Goal: Task Accomplishment & Management: Manage account settings

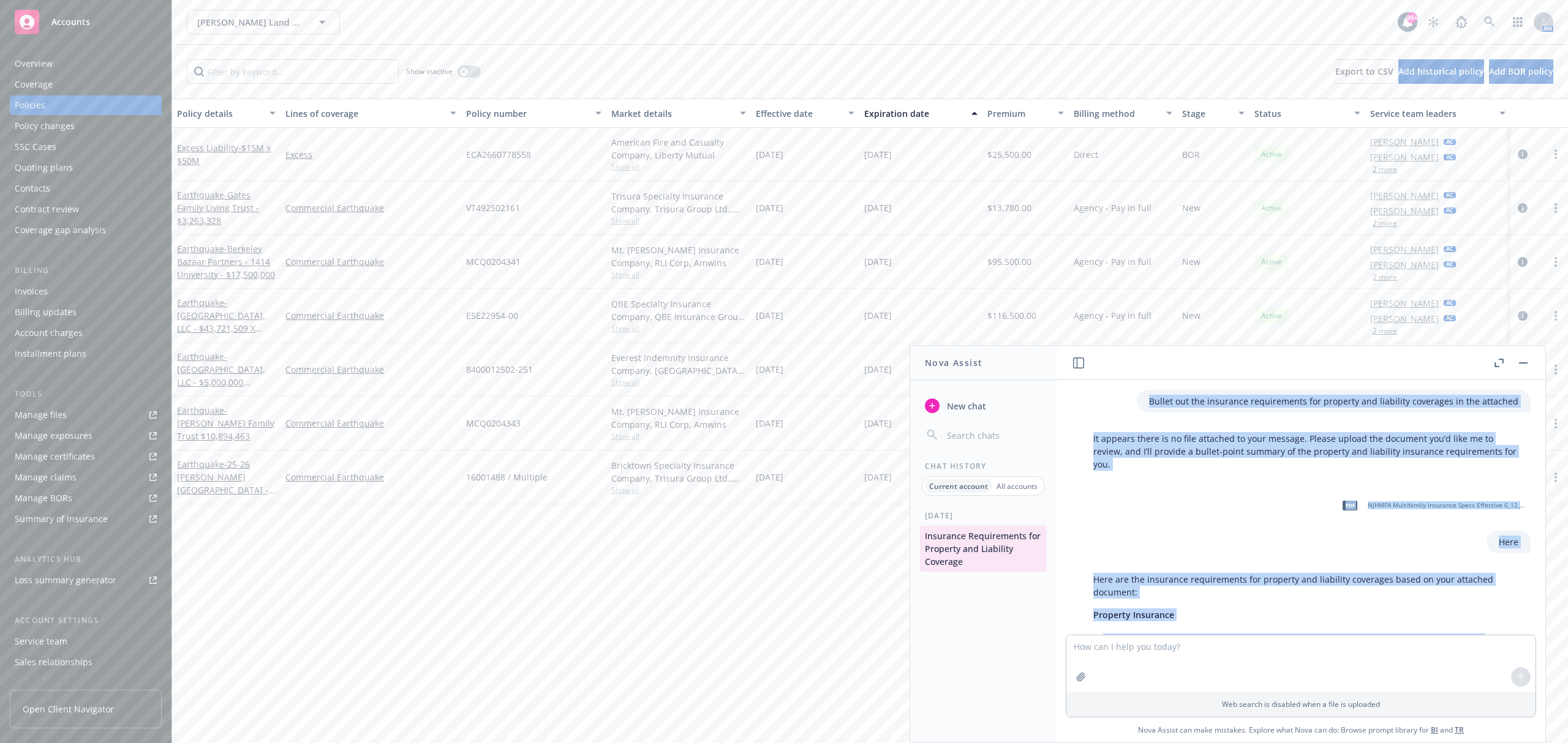
scroll to position [5284, 0]
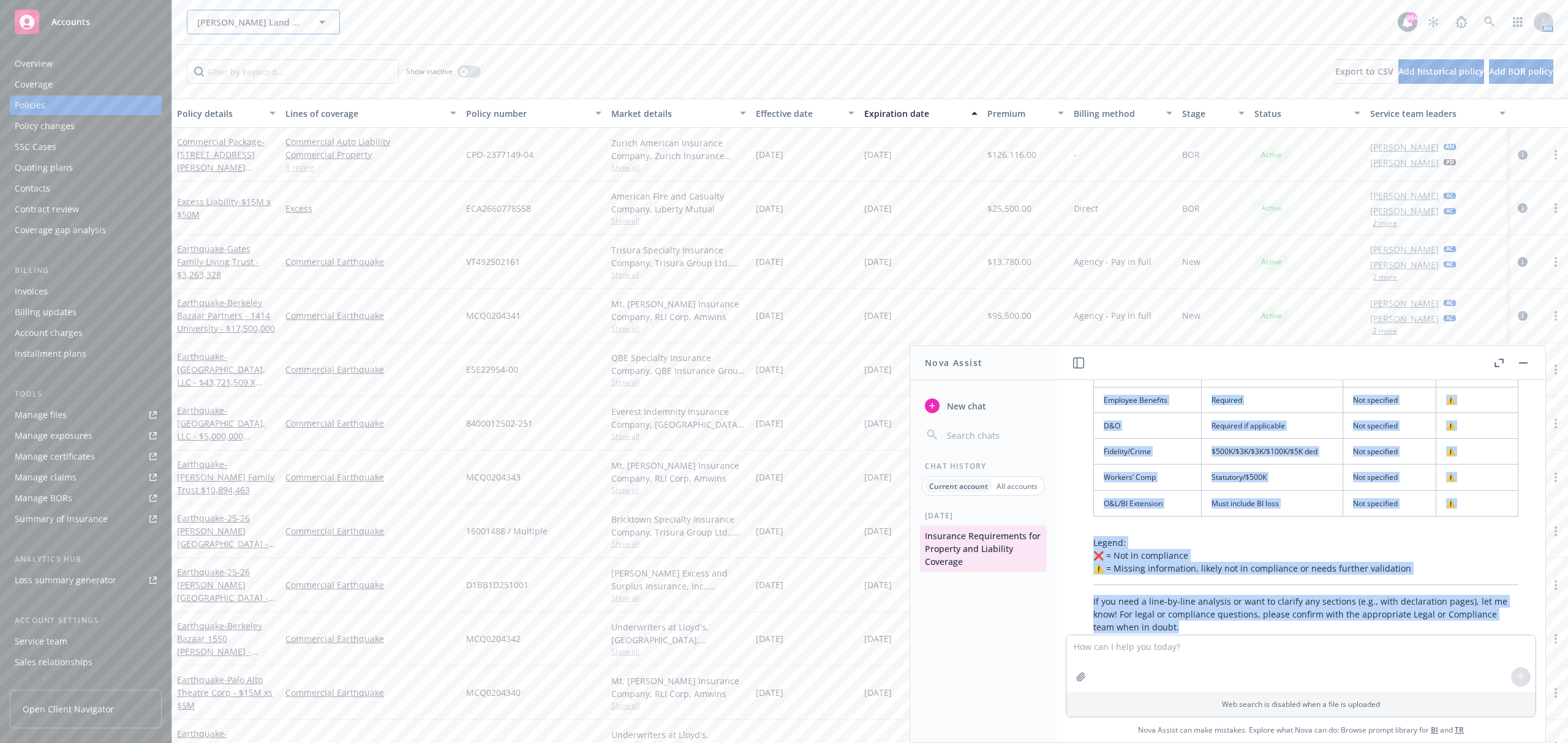
click at [245, 33] on button "[PERSON_NAME] Land Company" at bounding box center [263, 22] width 153 height 24
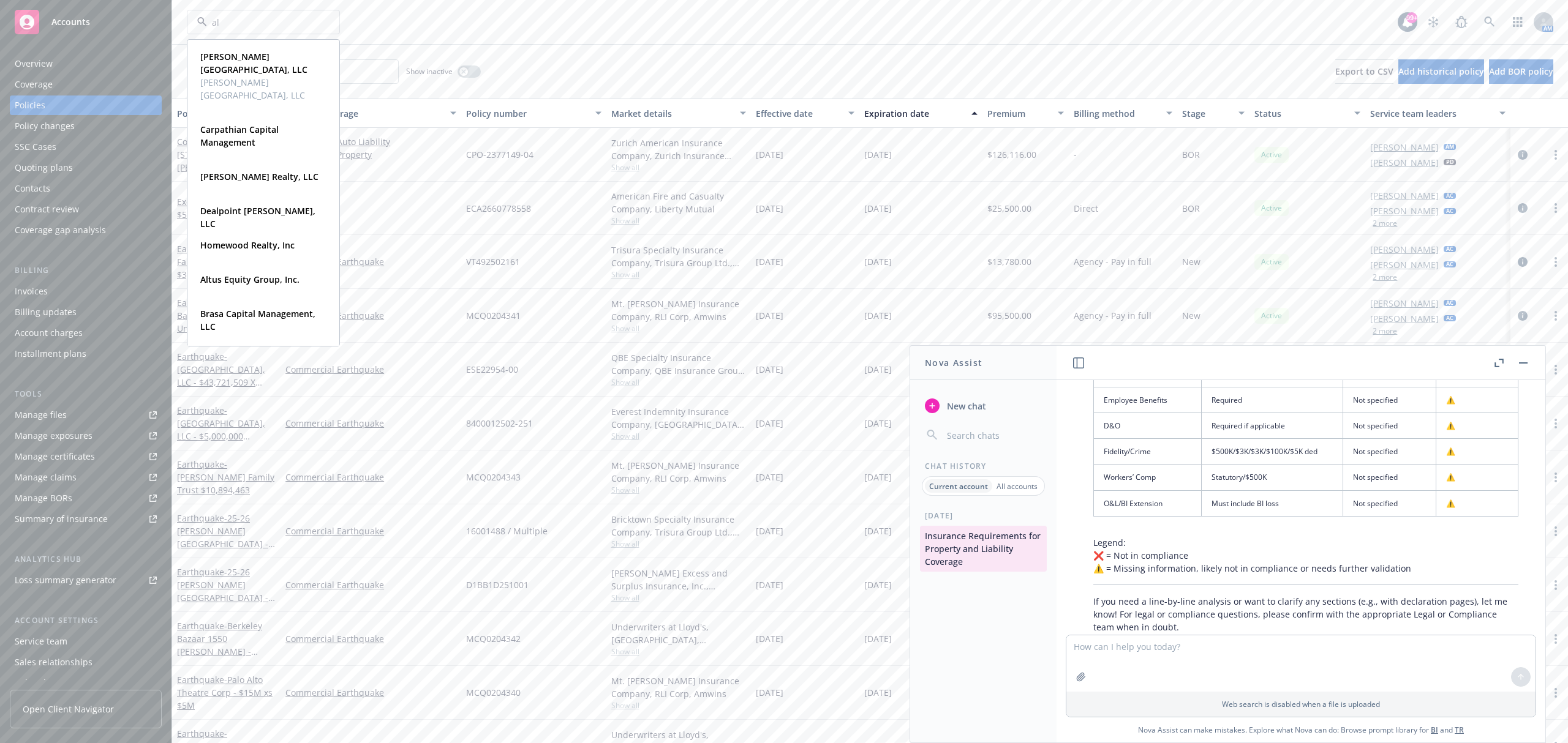
type input "alt"
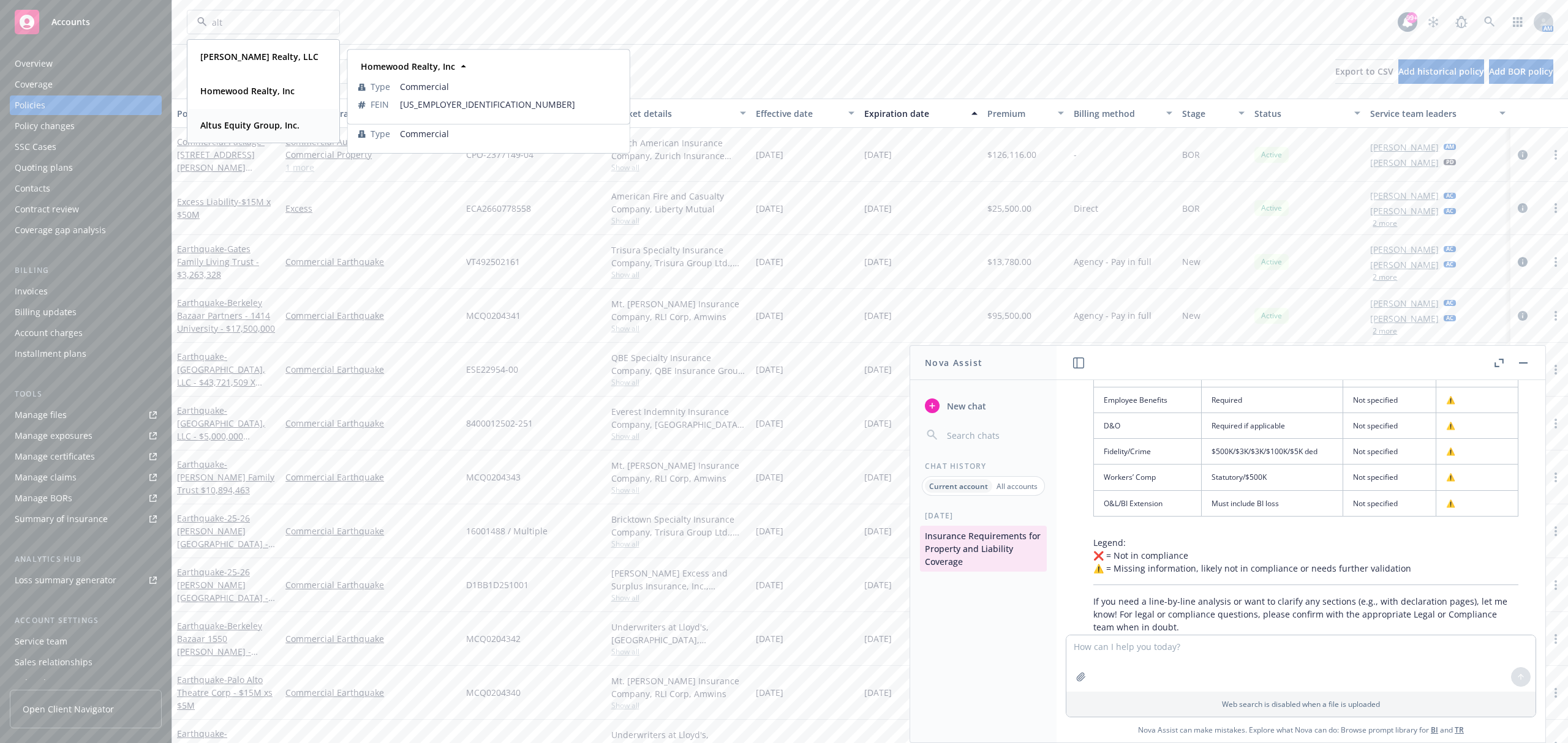
click at [257, 128] on strong "Altus Equity Group, Inc." at bounding box center [249, 125] width 99 height 12
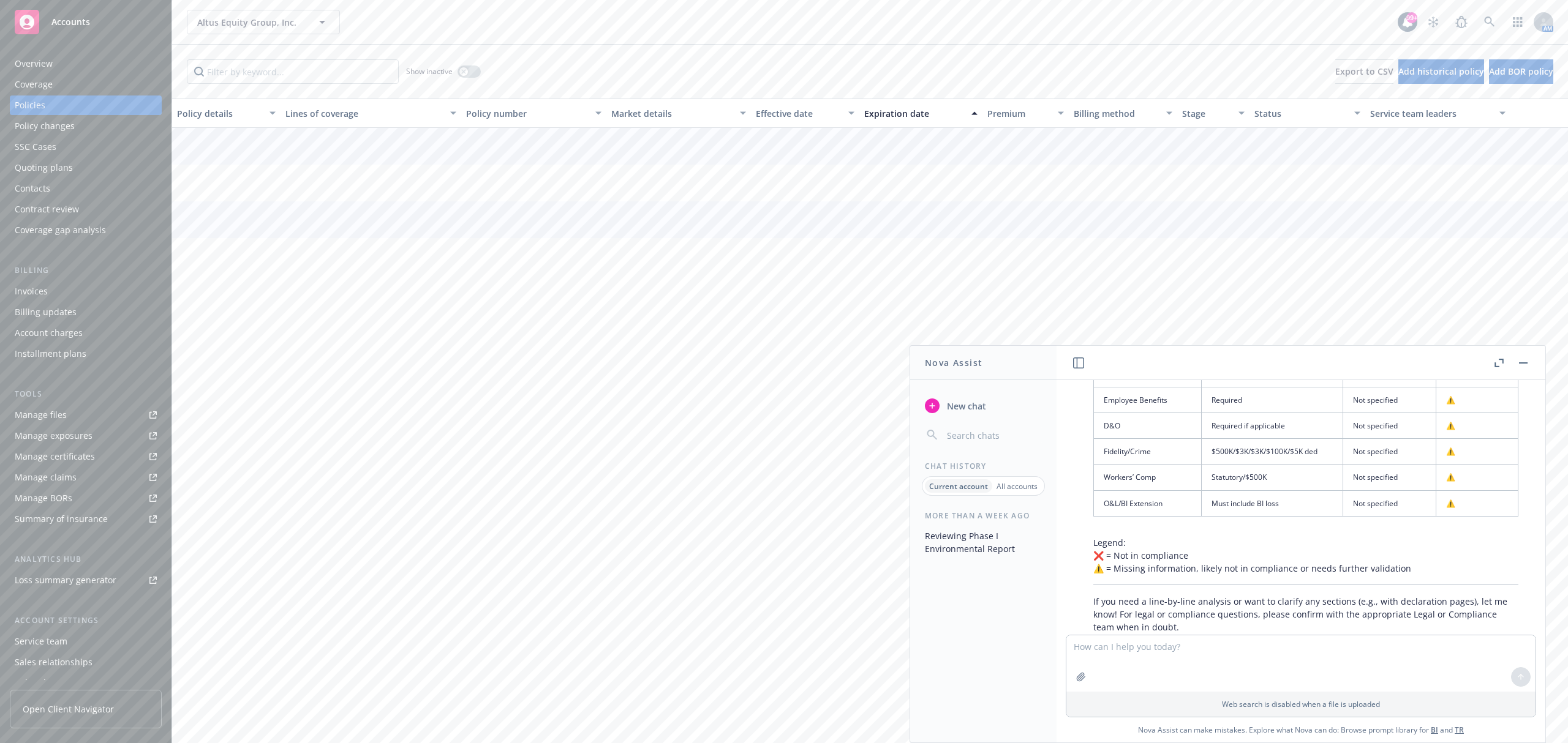
click at [87, 67] on div "Overview" at bounding box center [86, 63] width 142 height 20
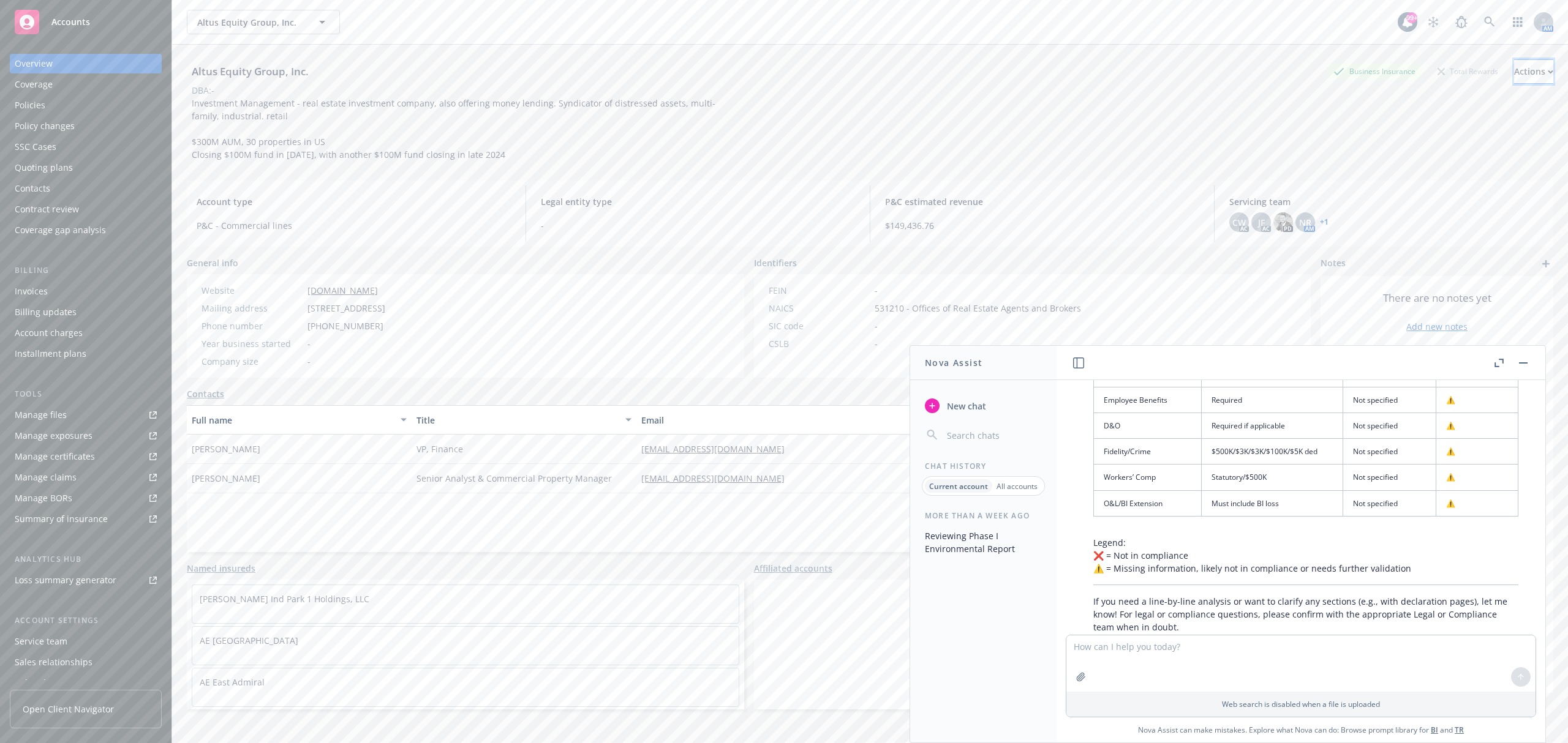
click at [1514, 75] on div "Actions" at bounding box center [1533, 72] width 39 height 23
click at [1446, 129] on link "Edit account summary" at bounding box center [1452, 129] width 201 height 24
select select "US"
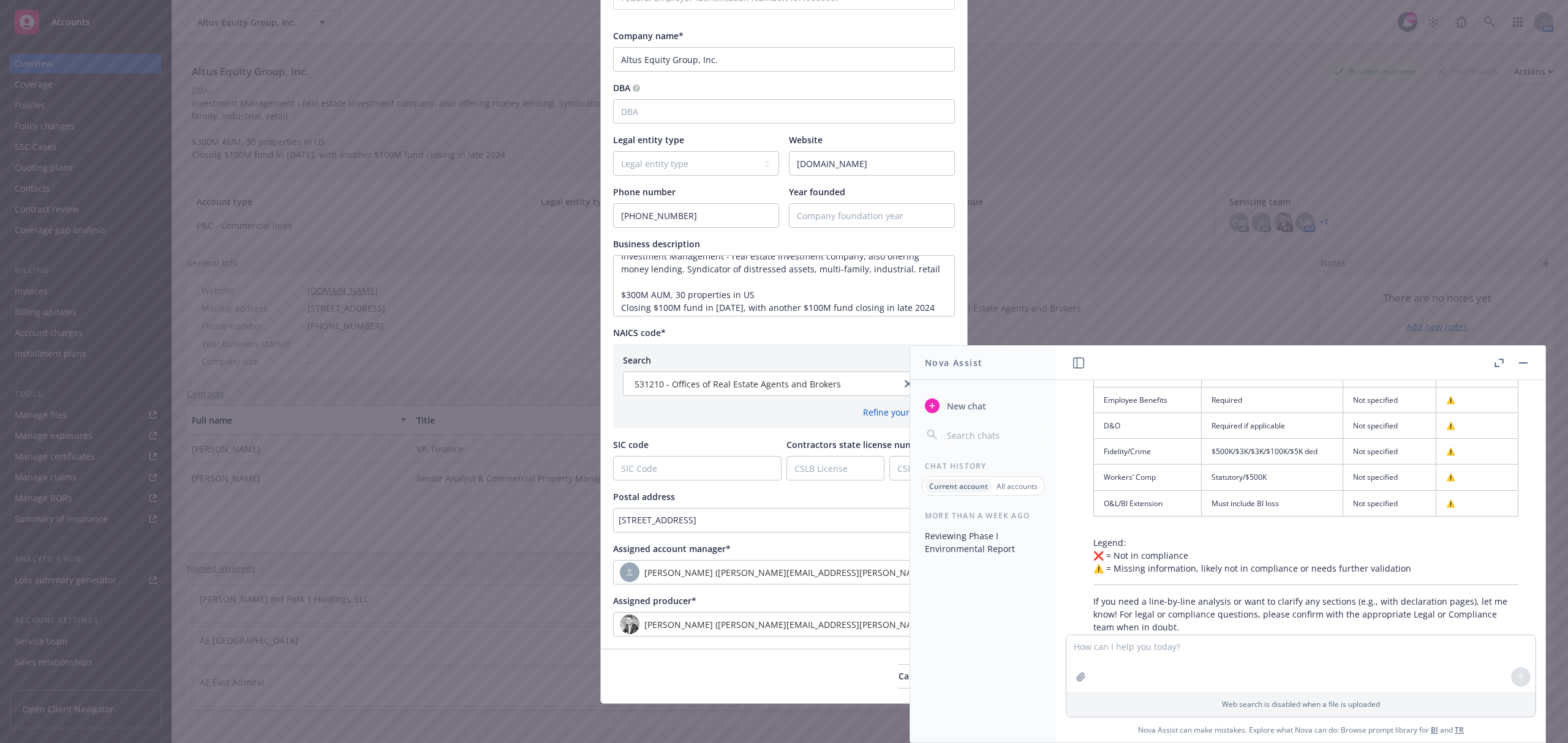
scroll to position [15, 0]
click at [1525, 363] on rect "button" at bounding box center [1523, 363] width 8 height 1
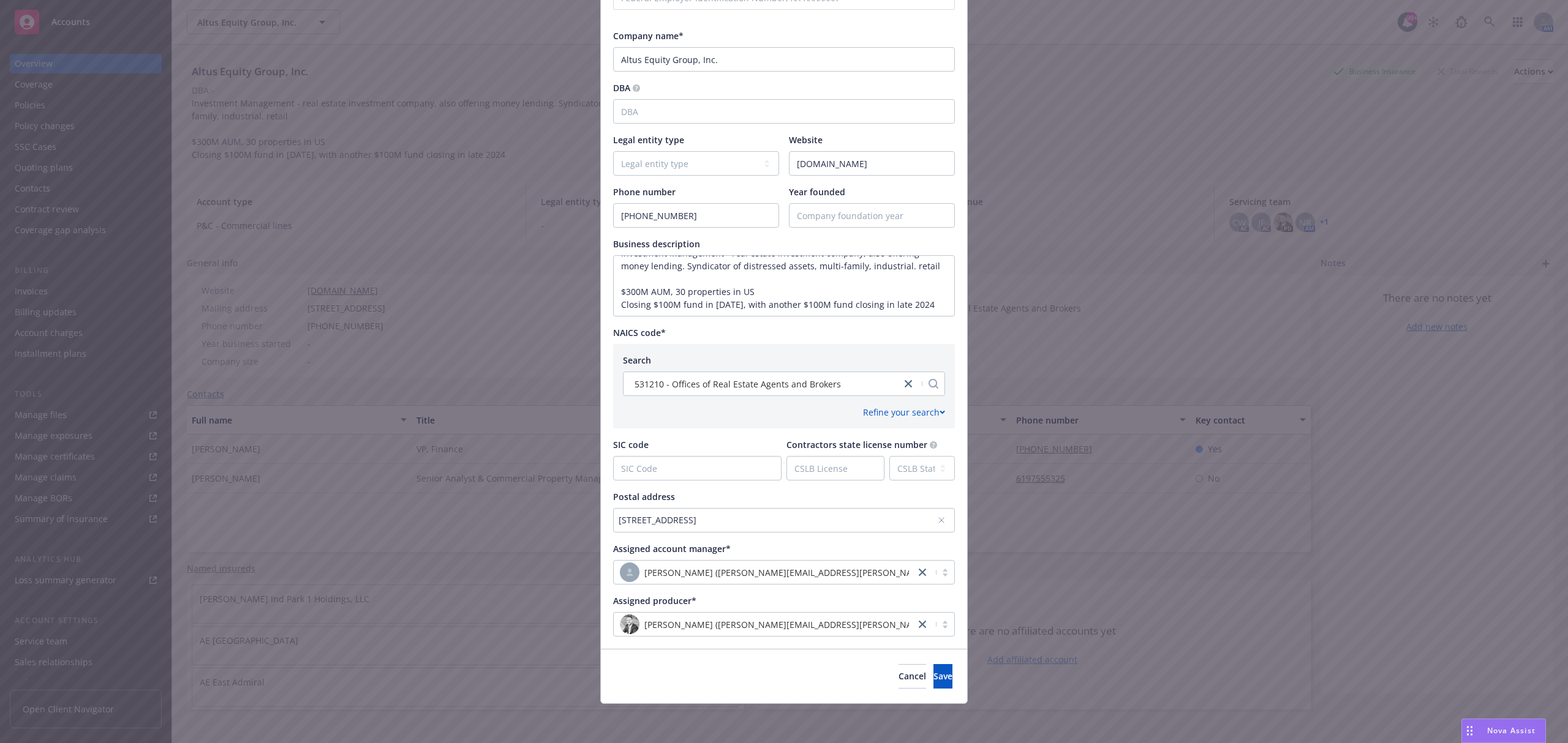
click at [698, 525] on div "[STREET_ADDRESS]" at bounding box center [778, 520] width 319 height 13
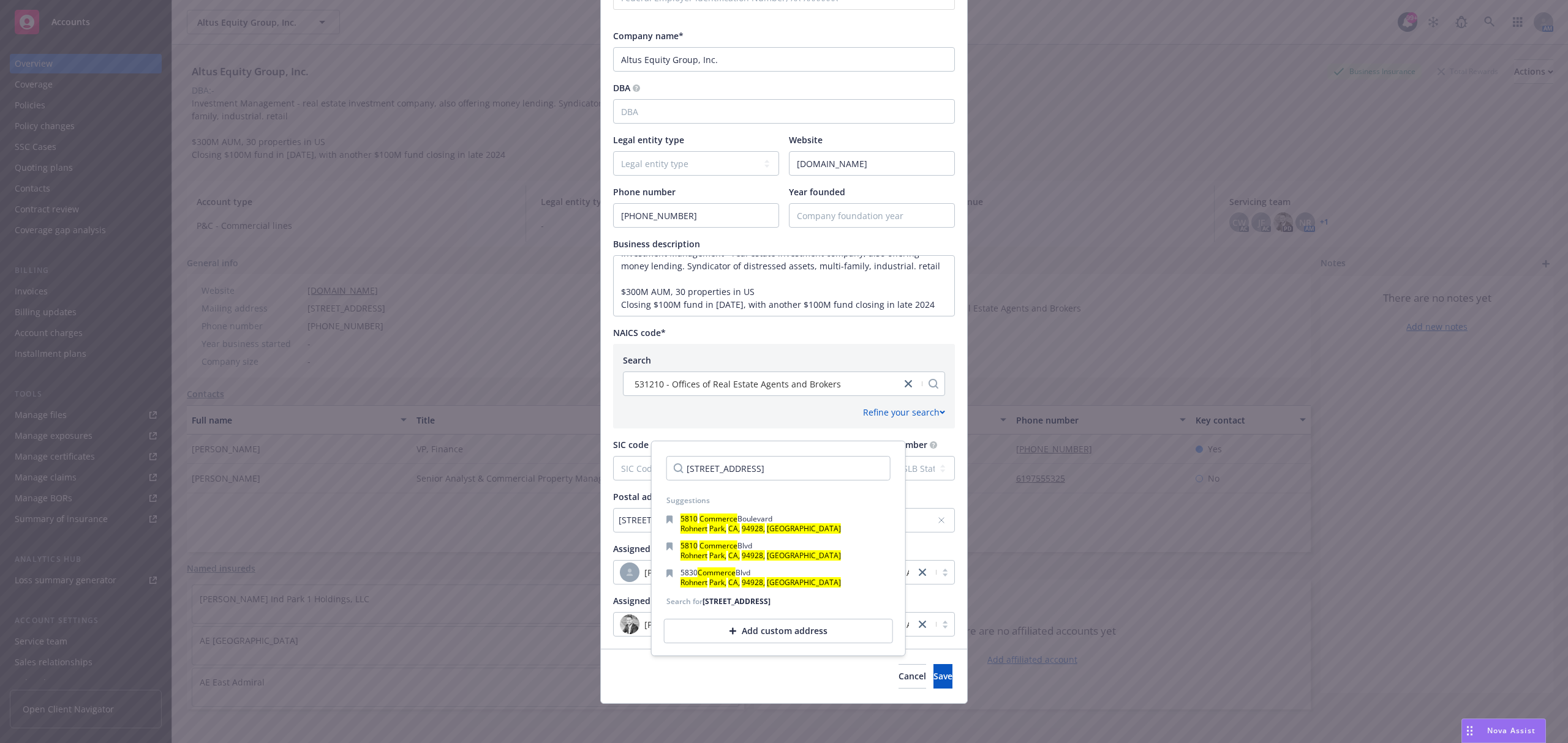
drag, startPoint x: 753, startPoint y: 468, endPoint x: 771, endPoint y: 640, distance: 172.9
click at [771, 640] on div "Add custom address" at bounding box center [778, 631] width 229 height 24
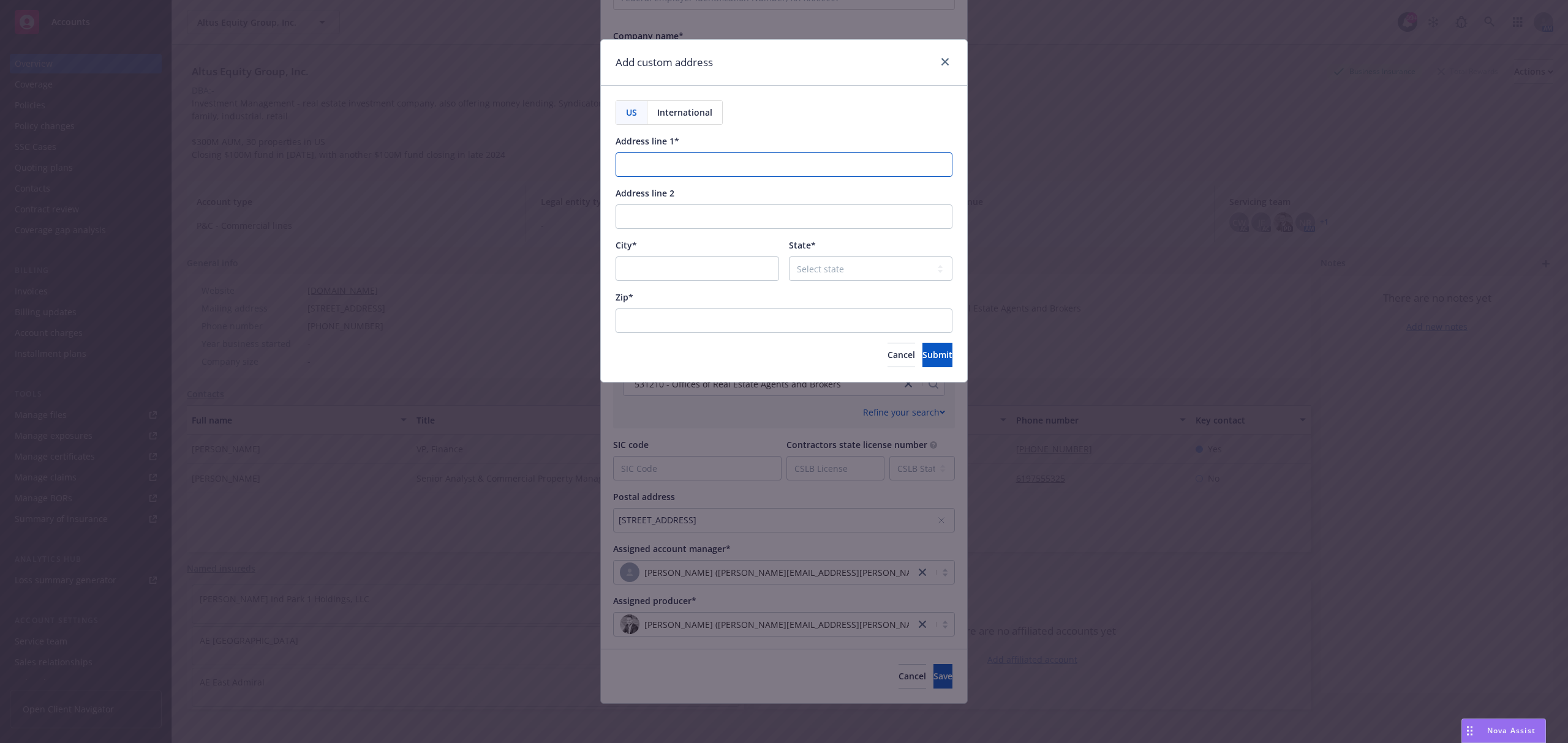
click at [680, 160] on input "Address line 1*" at bounding box center [784, 165] width 337 height 24
paste input "[STREET_ADDRESS]"
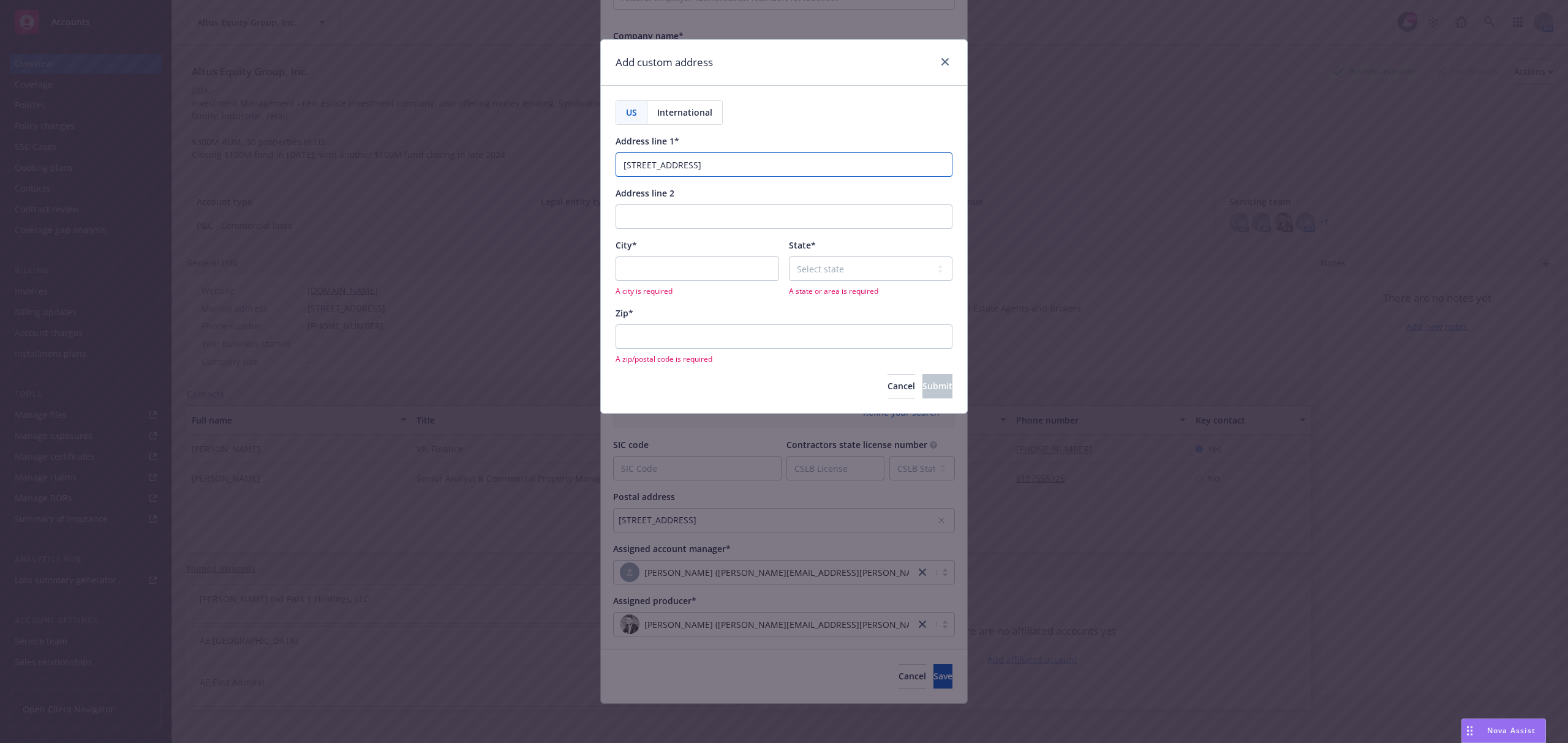
click at [741, 163] on input "[STREET_ADDRESS]" at bounding box center [784, 165] width 337 height 24
type input "[STREET_ADDRESS]"
click at [670, 267] on input "City*" at bounding box center [697, 269] width 164 height 24
type input "Chico"
select select "CA"
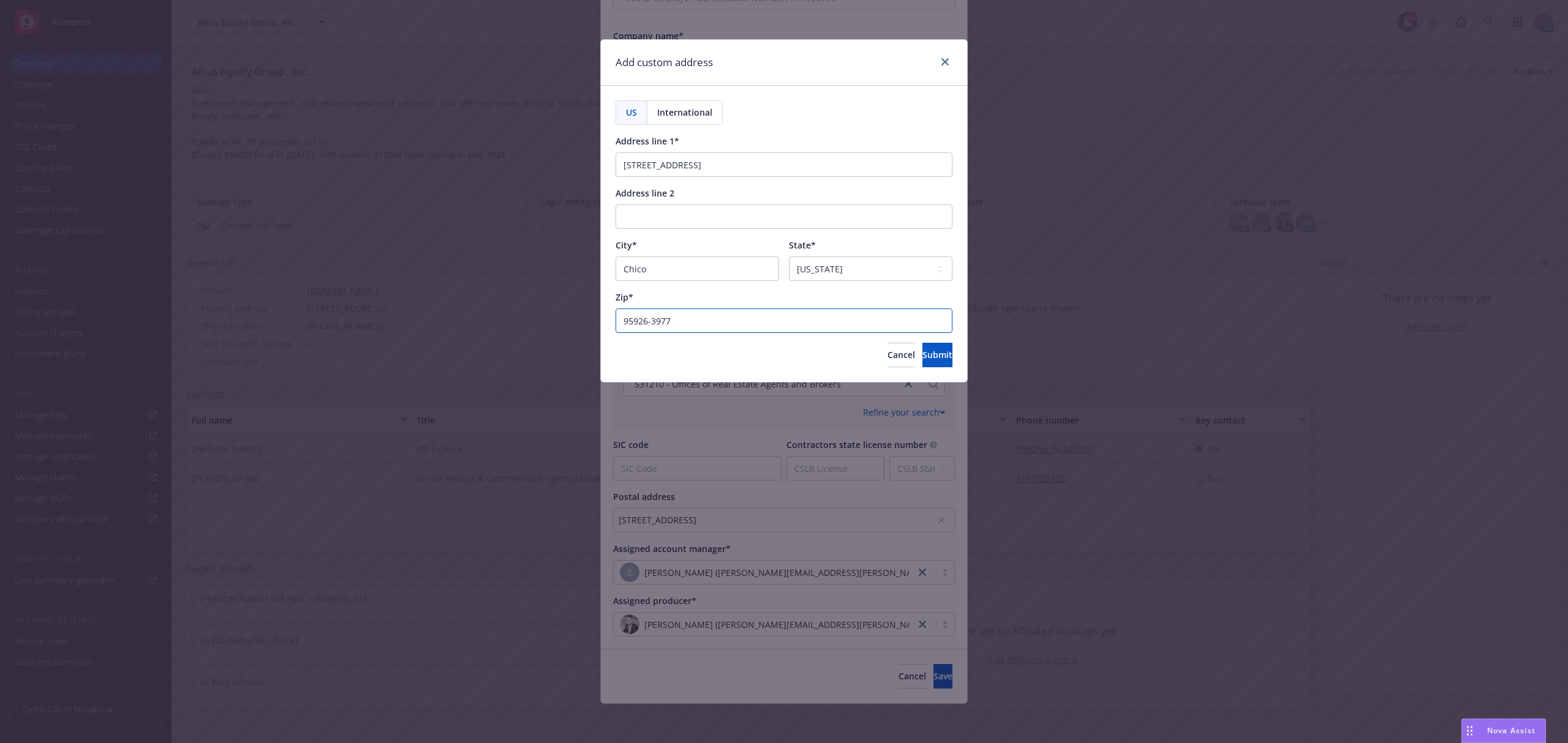
type input "95926-3977"
drag, startPoint x: 886, startPoint y: 167, endPoint x: 780, endPoint y: 151, distance: 107.2
click at [780, 151] on div "Address line 1* [STREET_ADDRESS]" at bounding box center [784, 156] width 337 height 42
type input "[STREET_ADDRESS]"
click at [922, 360] on span "Submit" at bounding box center [937, 355] width 30 height 12
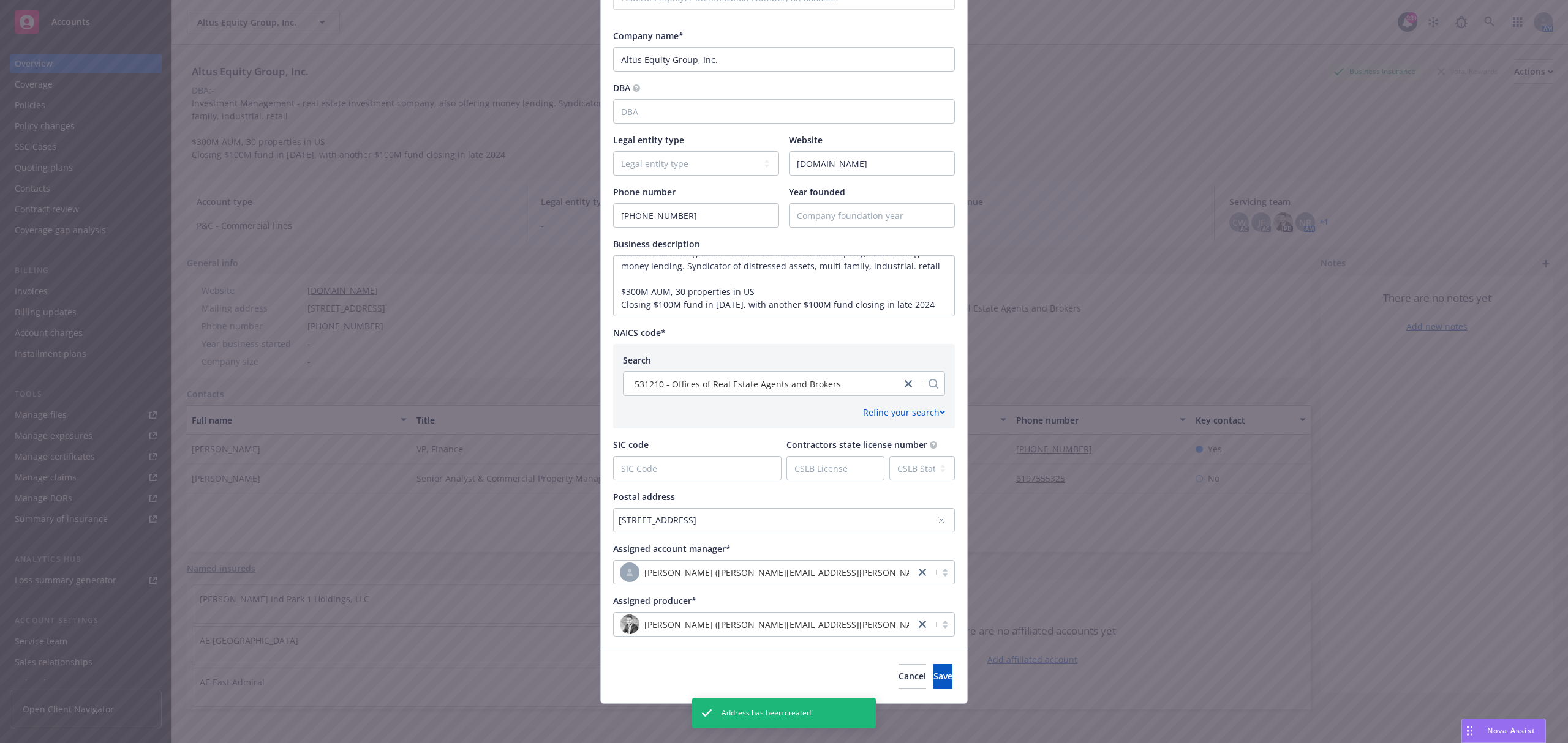
click at [755, 524] on div "[STREET_ADDRESS]" at bounding box center [778, 520] width 319 height 13
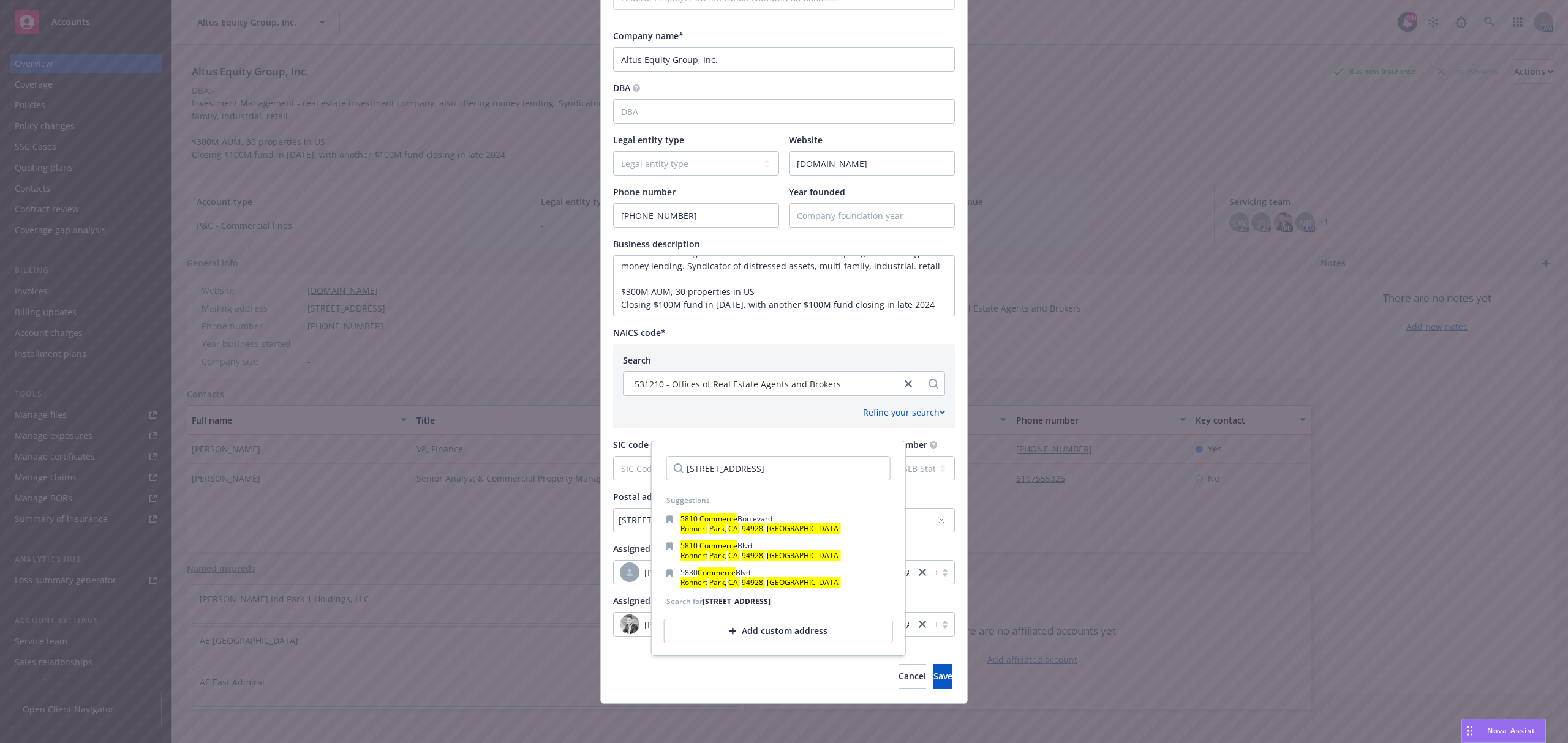
click at [601, 541] on div "Country [GEOGRAPHIC_DATA] [GEOGRAPHIC_DATA] [GEOGRAPHIC_DATA] [US_STATE] [GEOGR…" at bounding box center [784, 265] width 366 height 769
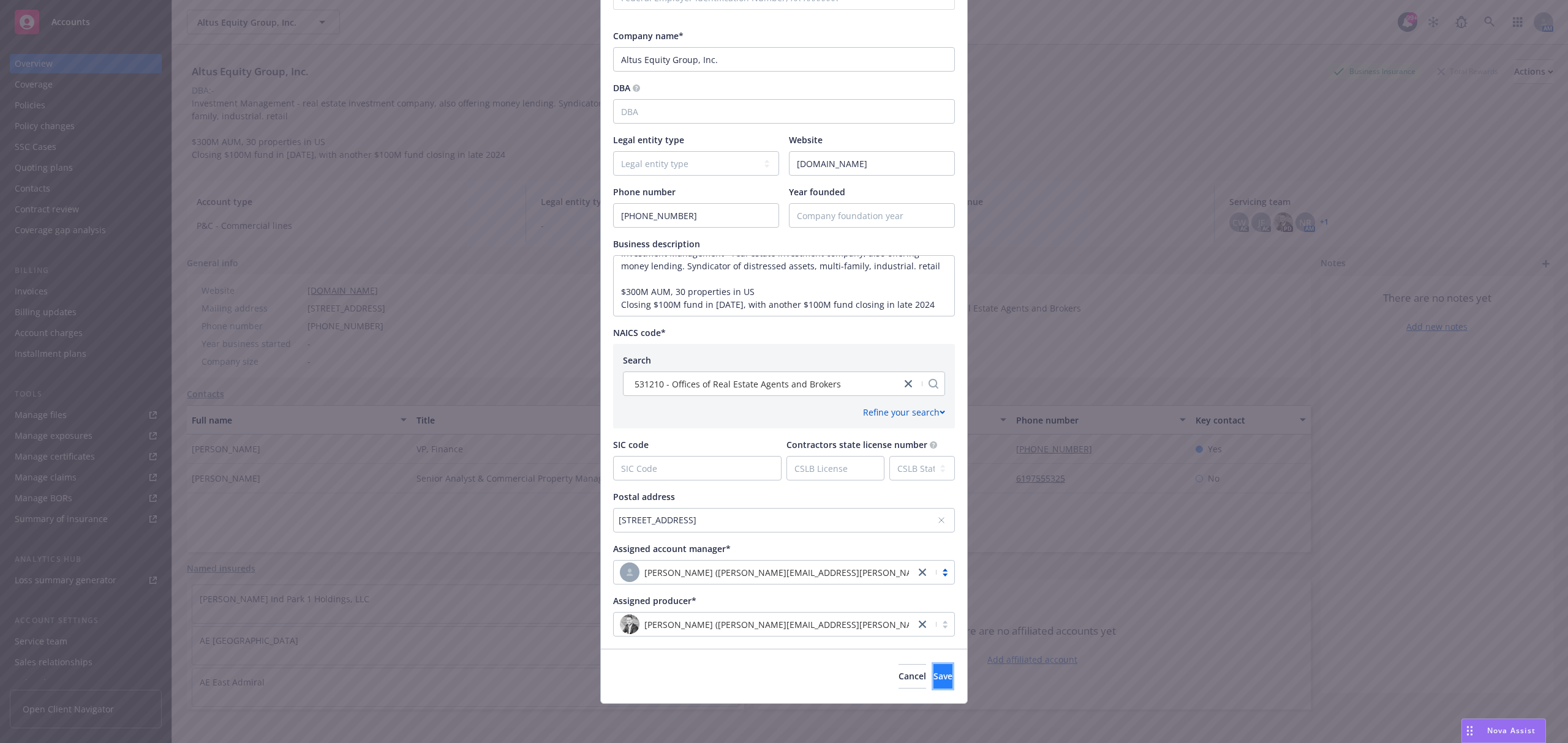
click at [936, 683] on button "Save" at bounding box center [943, 676] width 19 height 24
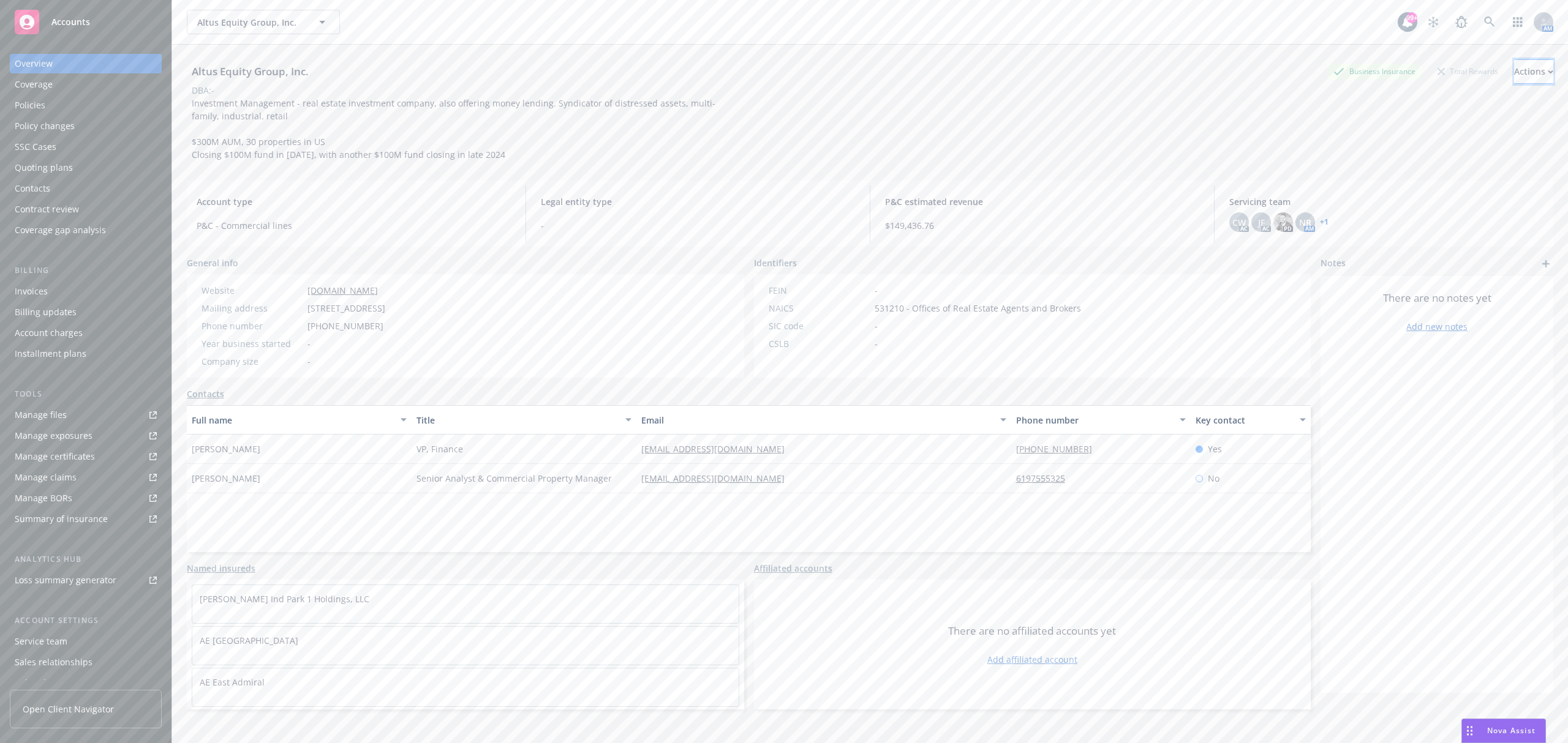
click at [1514, 76] on div "Actions" at bounding box center [1533, 72] width 39 height 23
click at [1403, 131] on link "Edit account summary" at bounding box center [1452, 129] width 201 height 24
select select "US"
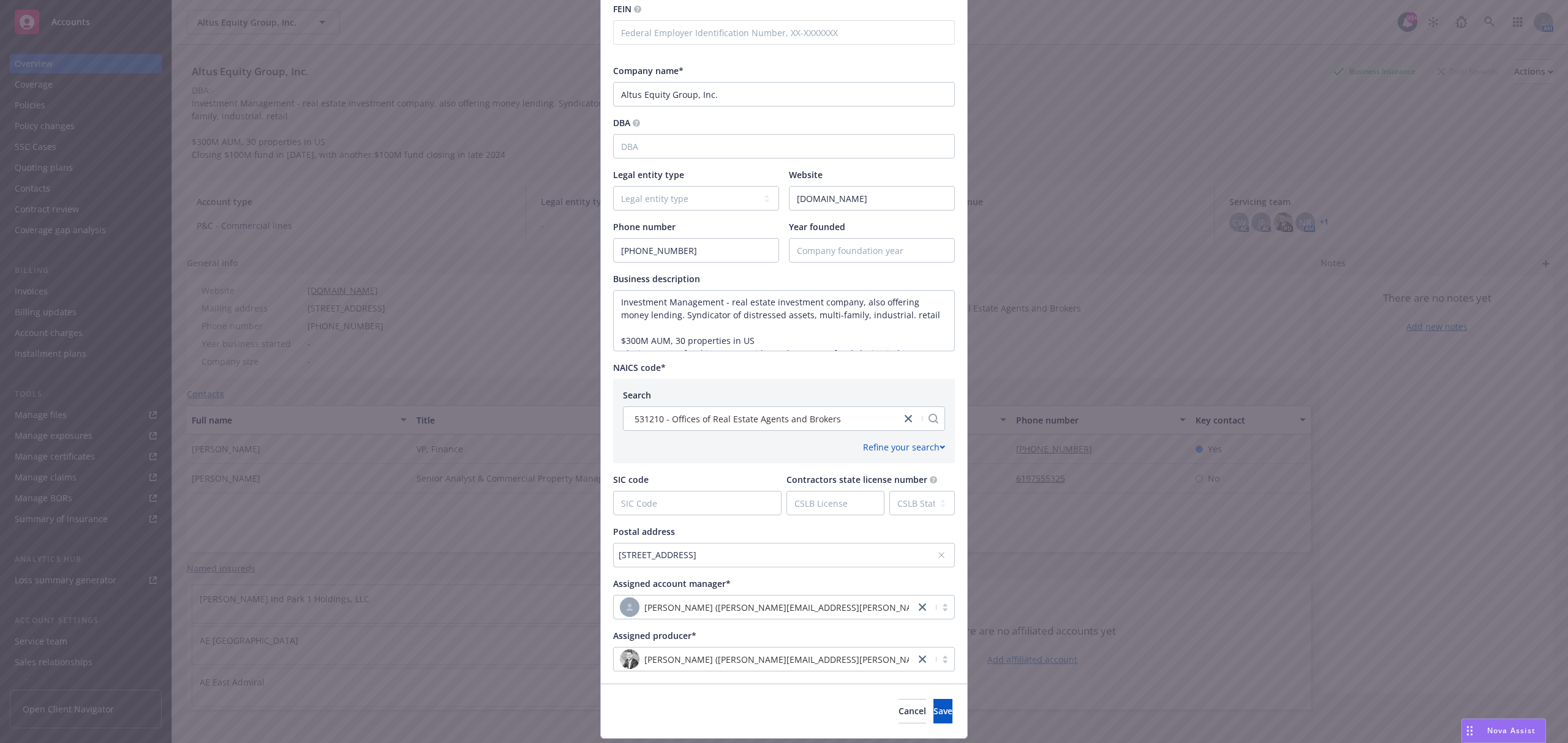
scroll to position [206, 0]
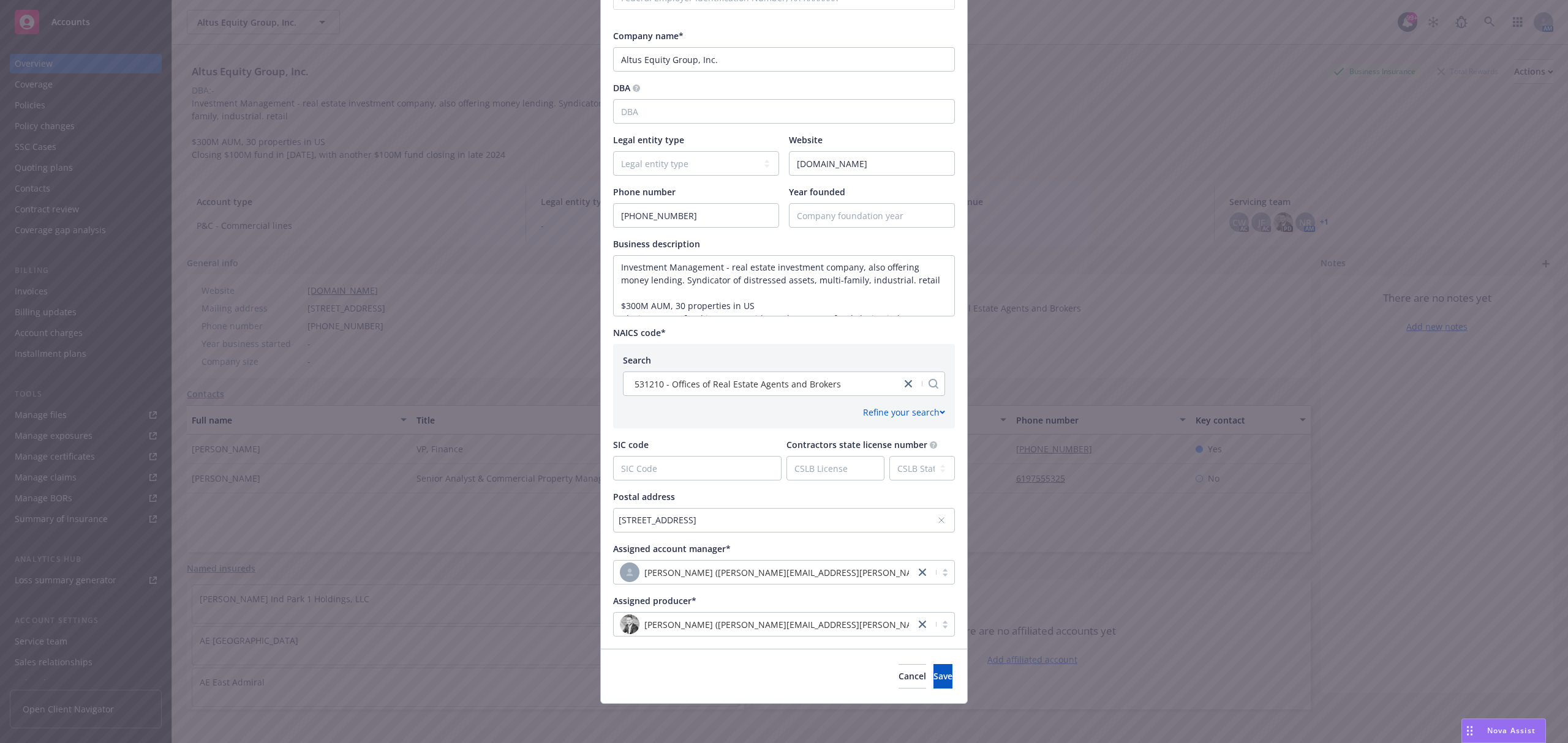
click at [780, 527] on div "[STREET_ADDRESS]" at bounding box center [784, 521] width 342 height 24
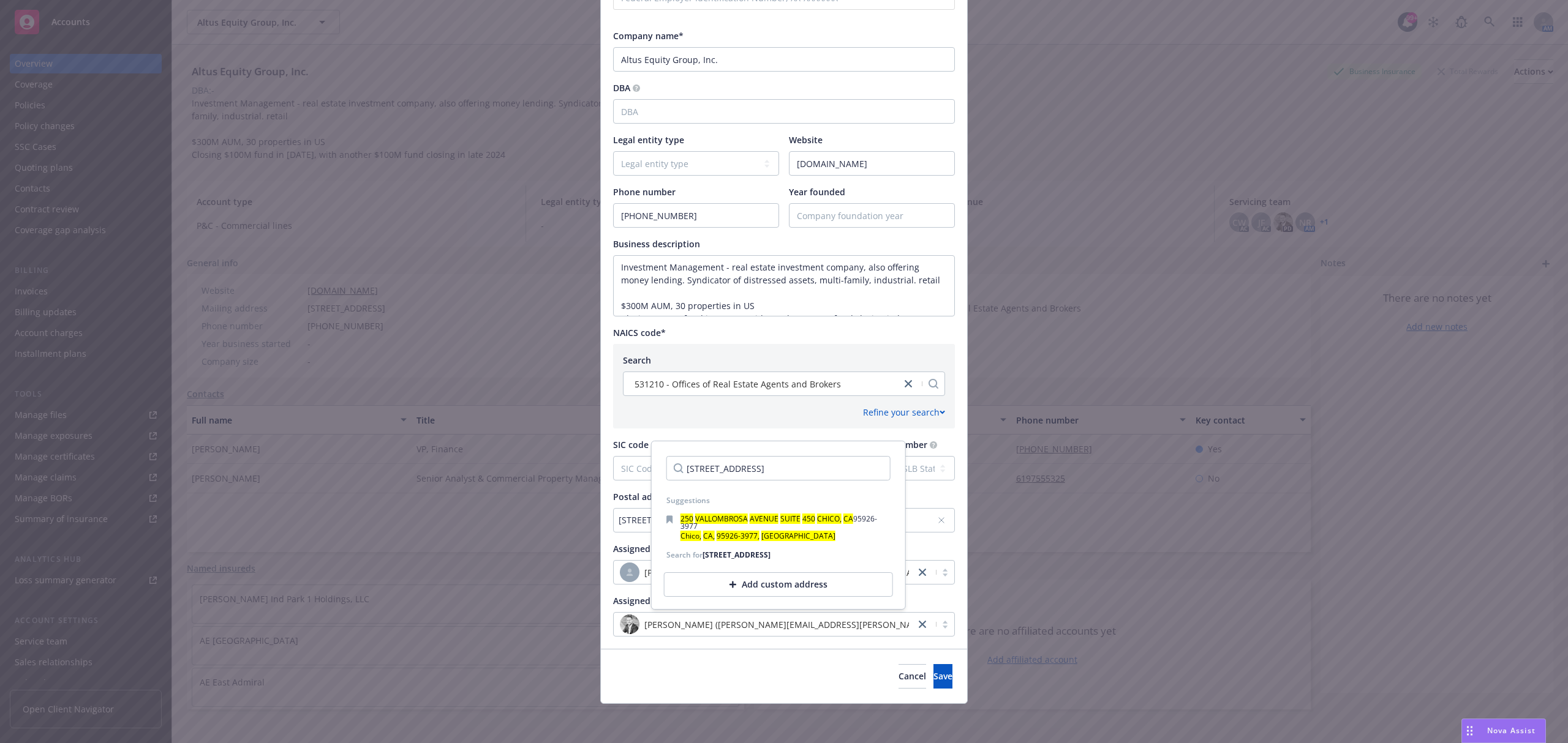
click at [798, 597] on div "Add custom address" at bounding box center [778, 585] width 229 height 24
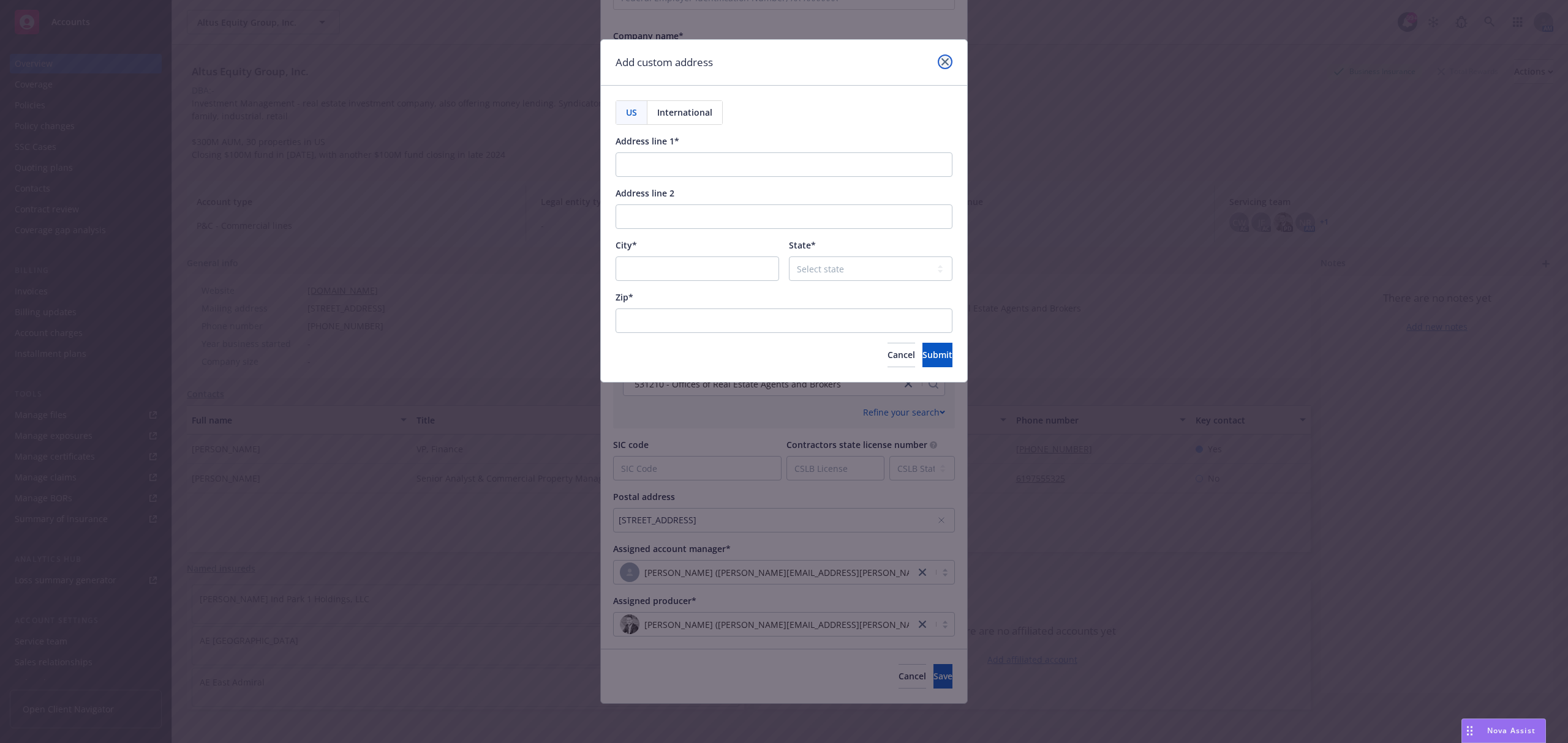
click at [945, 67] on link "close" at bounding box center [945, 62] width 15 height 15
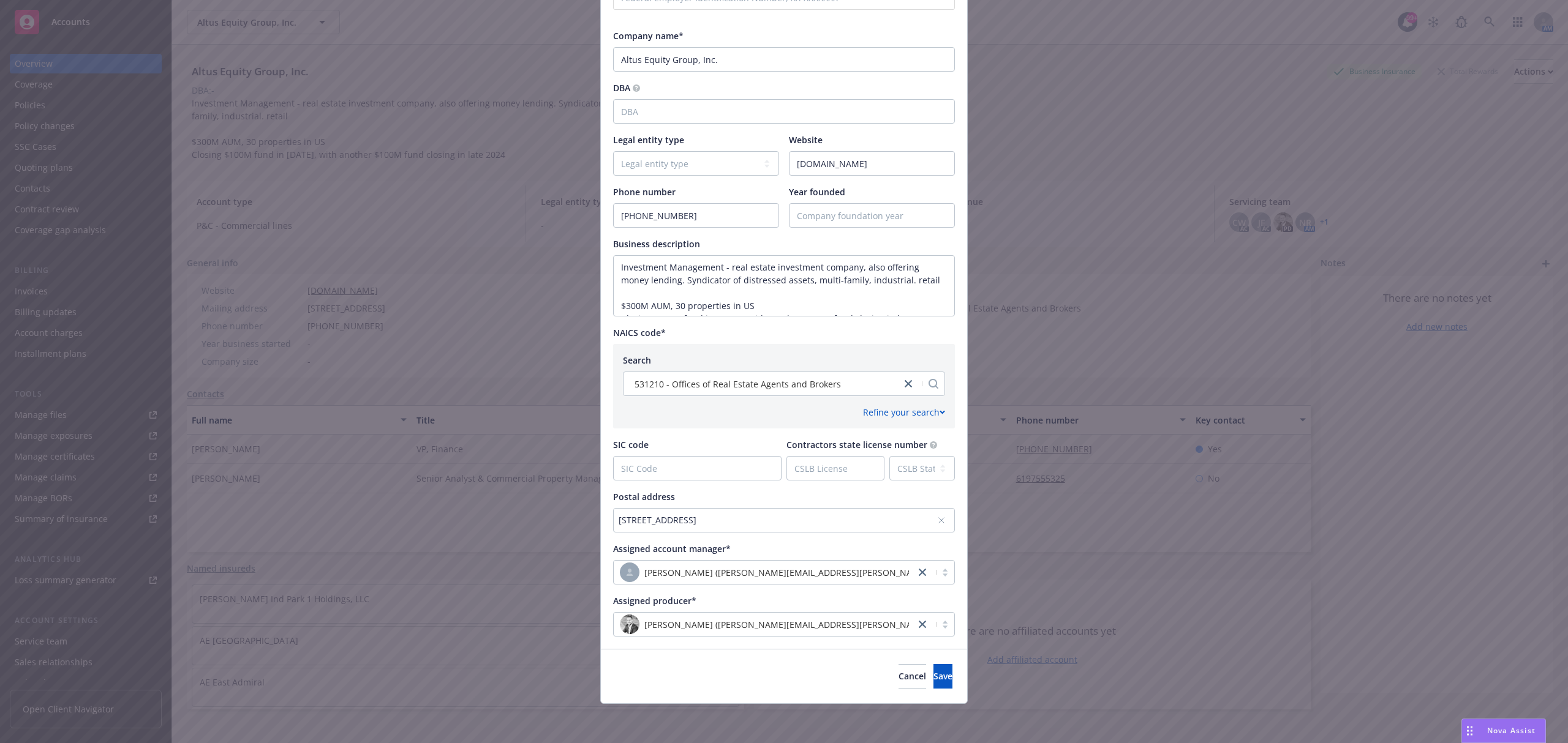
click at [725, 517] on div "[STREET_ADDRESS]" at bounding box center [778, 520] width 319 height 13
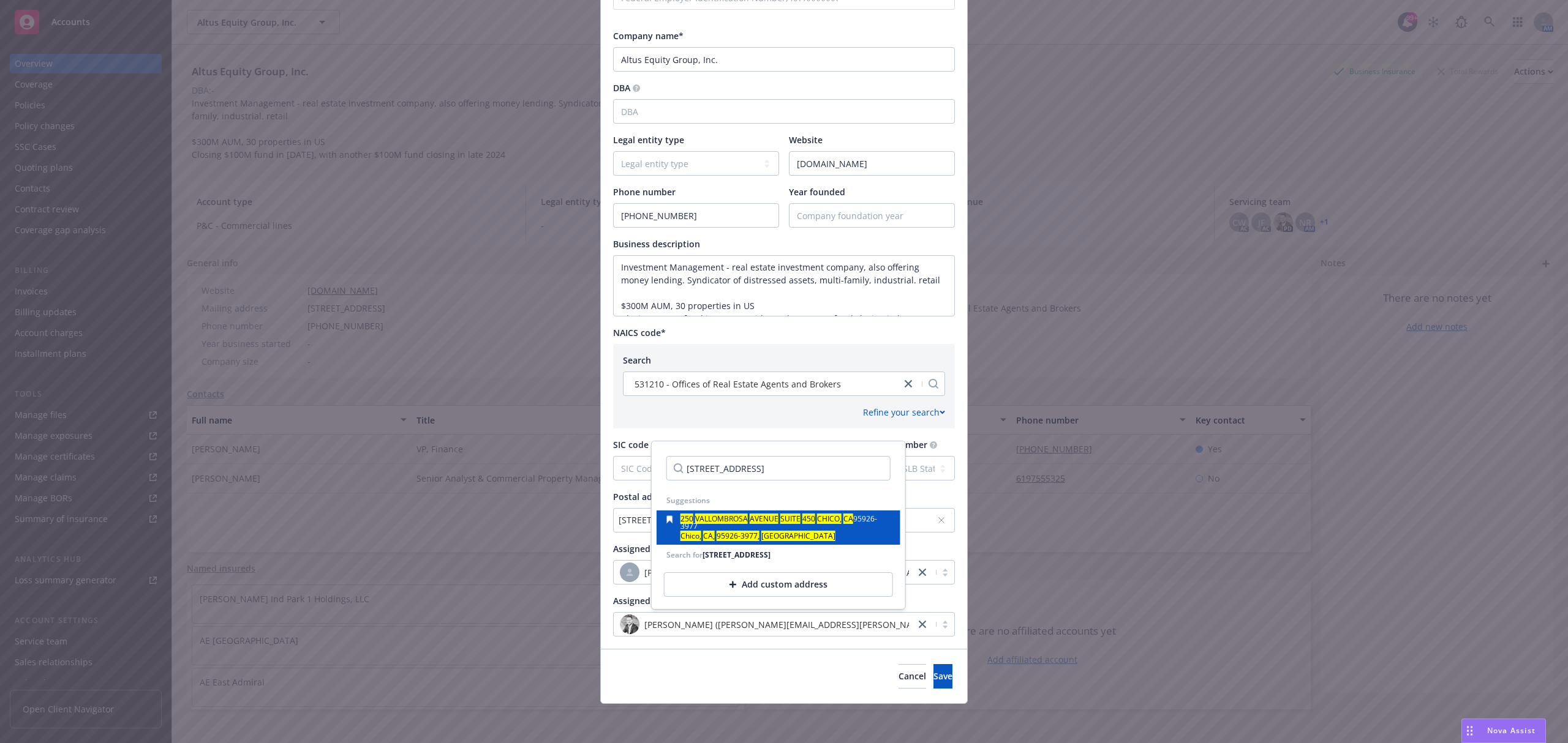
click at [730, 526] on div "[STREET_ADDRESS]" at bounding box center [786, 524] width 210 height 17
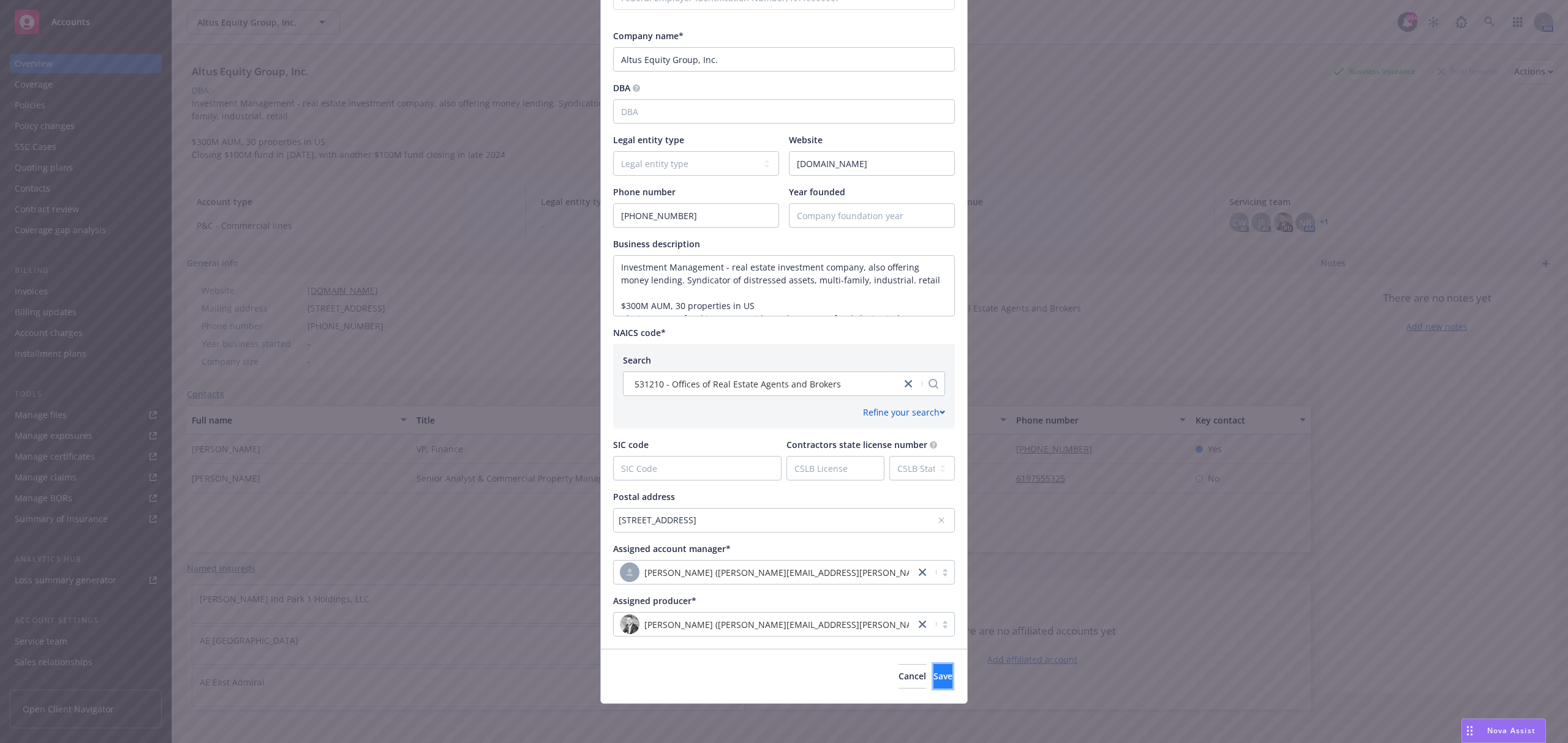
click at [934, 674] on span "Save" at bounding box center [943, 676] width 19 height 12
